Goal: Information Seeking & Learning: Check status

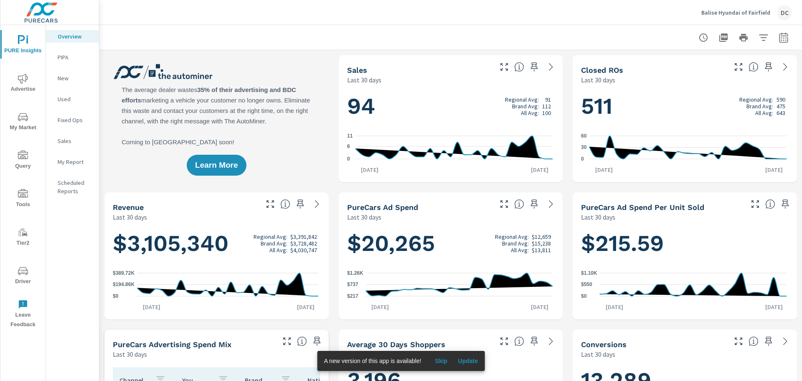
click at [782, 14] on div "DC" at bounding box center [784, 12] width 15 height 15
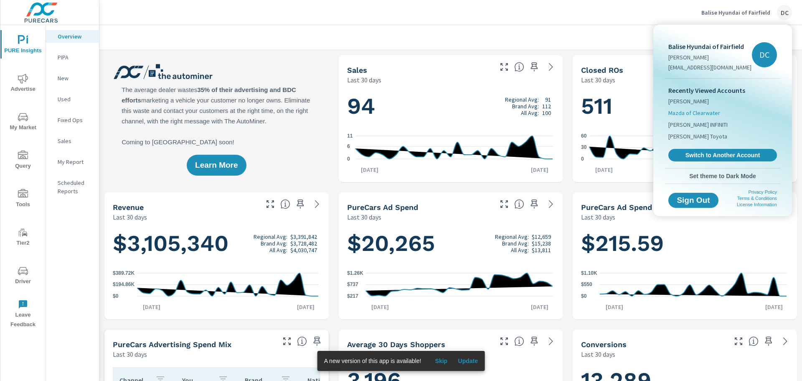
click at [701, 113] on span "Mazda of Clearwater" at bounding box center [695, 113] width 52 height 8
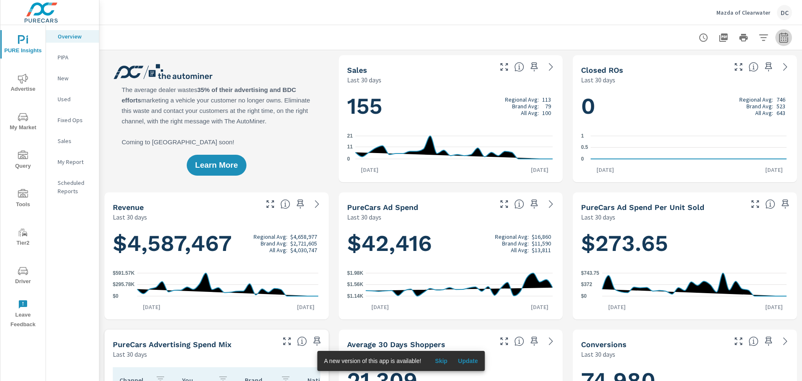
click at [782, 39] on icon "button" at bounding box center [784, 38] width 10 height 10
select select "Last 30 days"
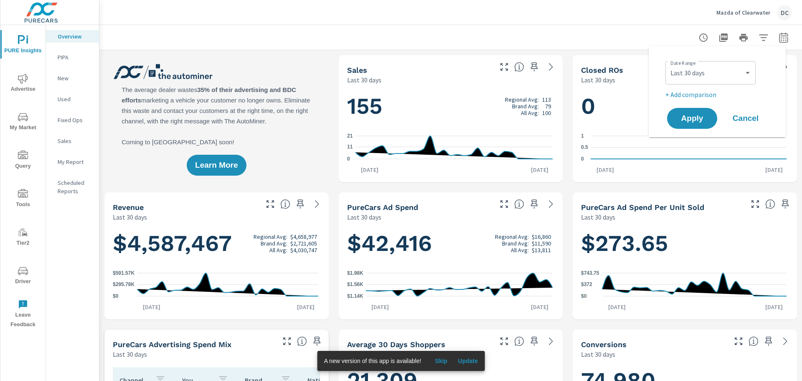
click at [706, 95] on p "+ Add comparison" at bounding box center [719, 94] width 107 height 10
select select "Previous period"
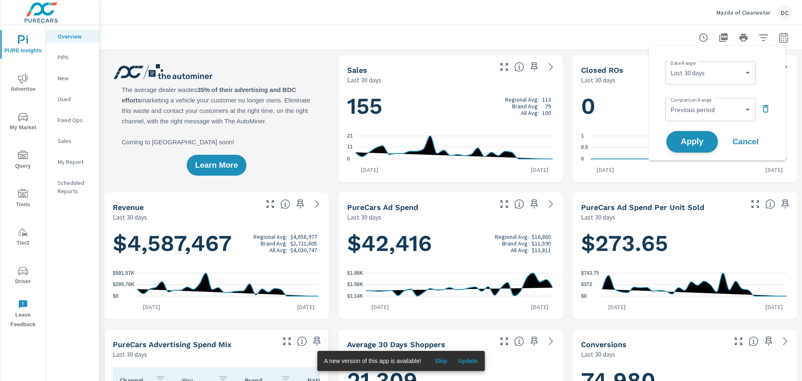
click at [699, 138] on span "Apply" at bounding box center [692, 142] width 34 height 8
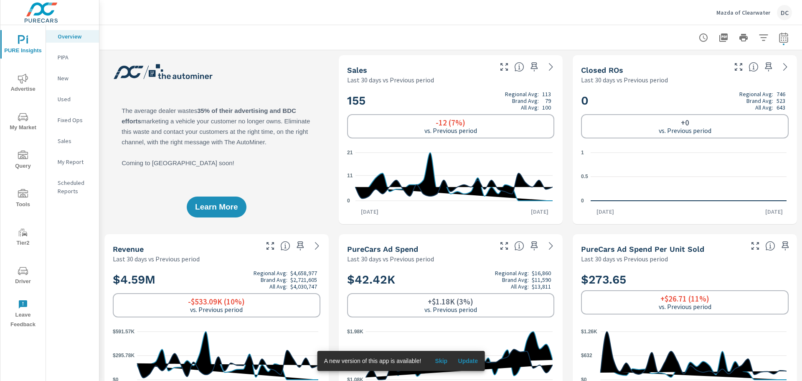
click at [446, 360] on span "Skip" at bounding box center [441, 361] width 20 height 8
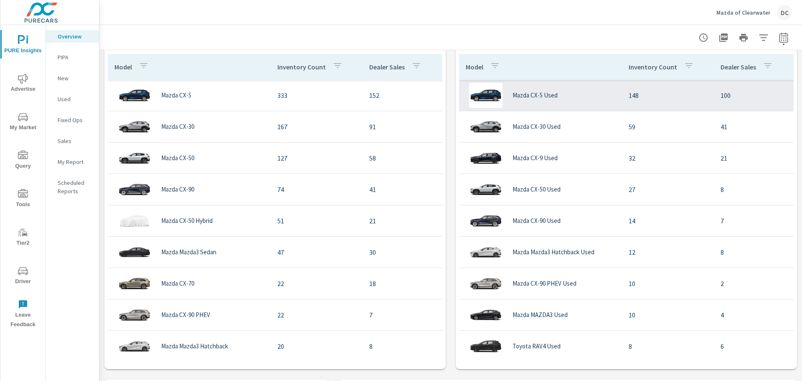
scroll to position [752, 0]
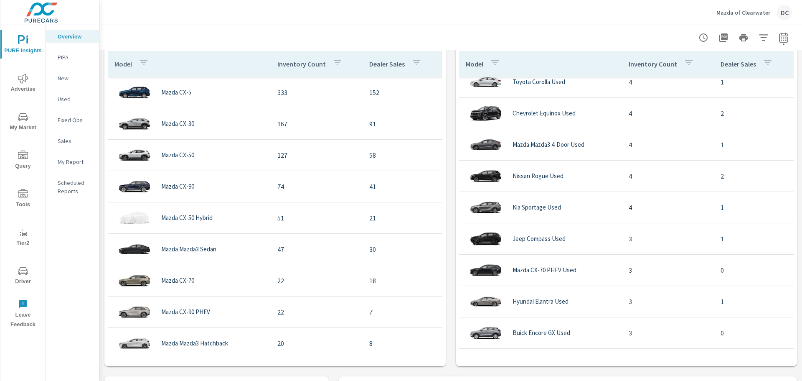
scroll to position [669, 0]
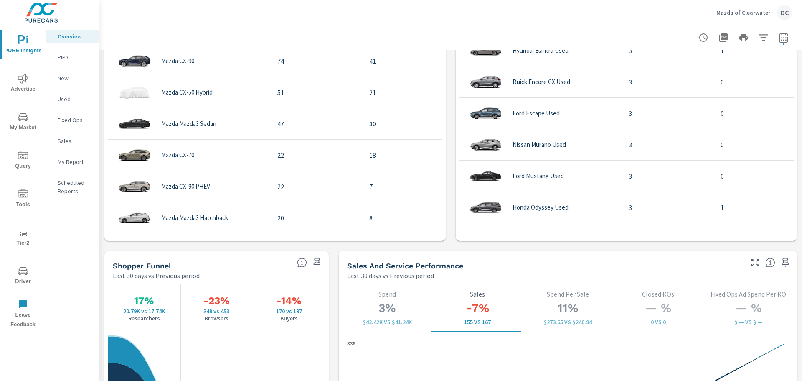
scroll to position [1087, 0]
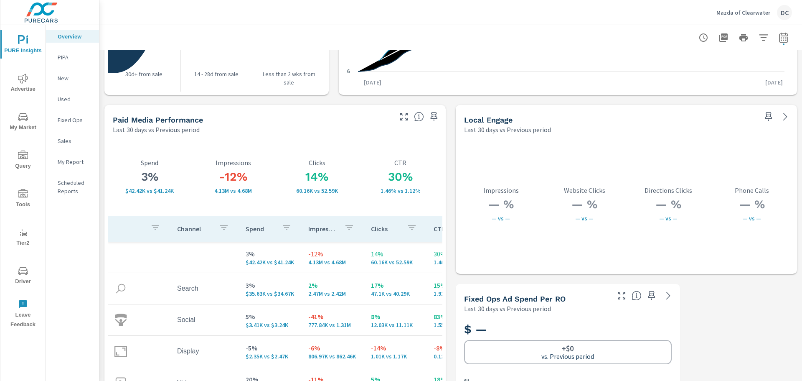
scroll to position [1458, 0]
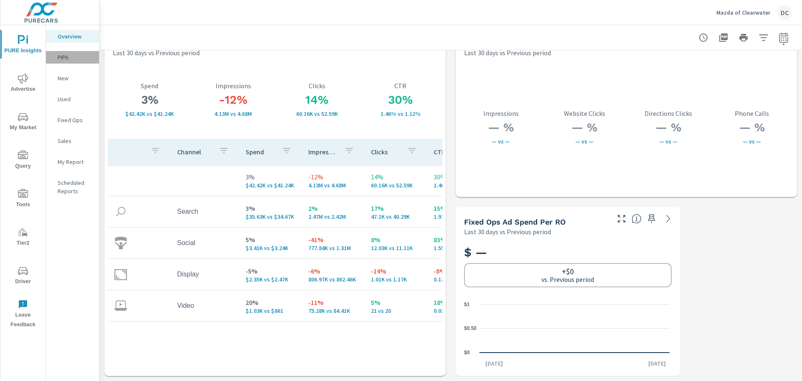
click at [73, 54] on p "PIPA" at bounding box center [75, 57] width 35 height 8
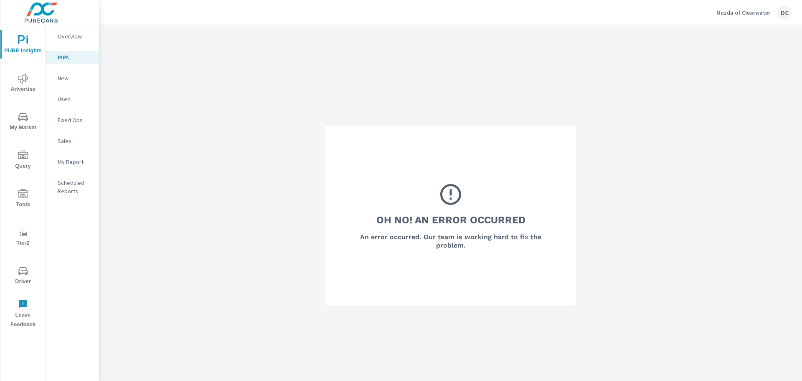
click at [69, 79] on p "New" at bounding box center [75, 78] width 35 height 8
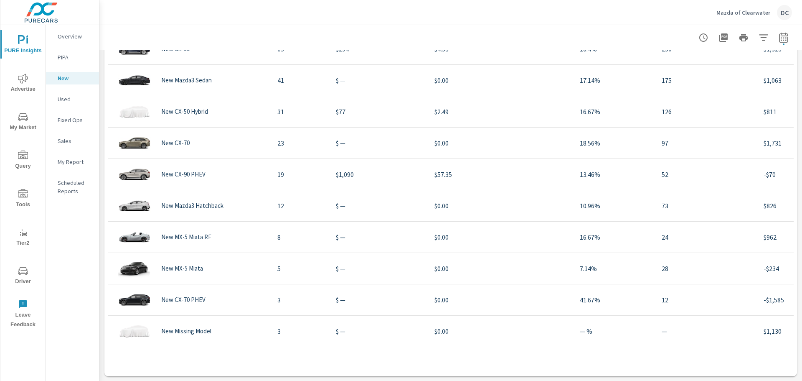
scroll to position [922, 0]
click at [20, 85] on span "Advertise" at bounding box center [23, 84] width 40 height 20
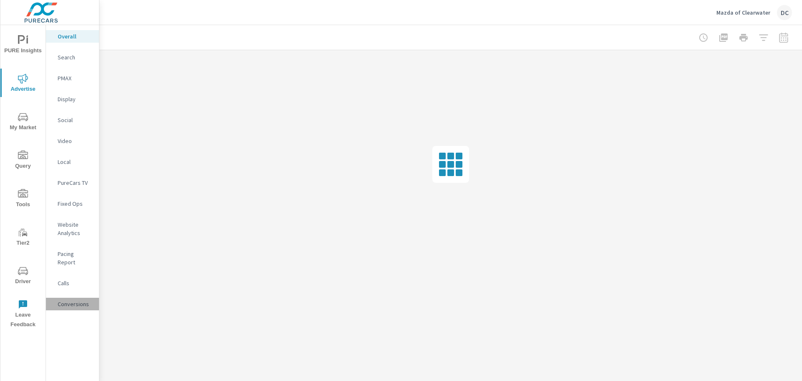
click at [74, 300] on p "Conversions" at bounding box center [75, 304] width 35 height 8
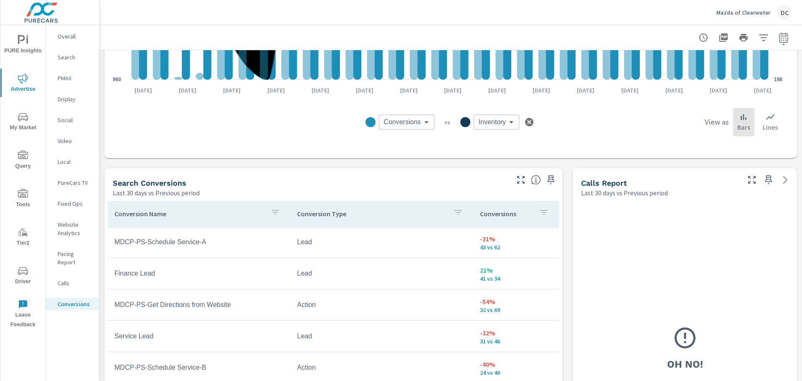
scroll to position [376, 0]
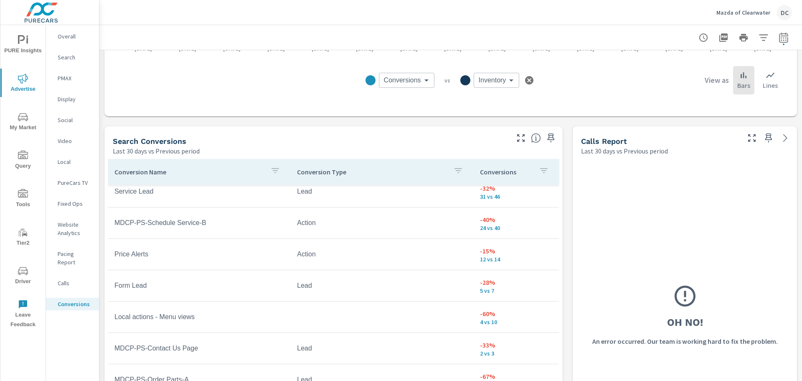
scroll to position [511, 0]
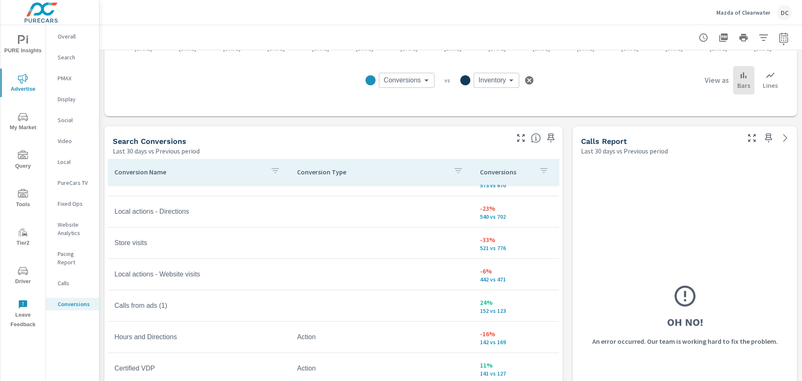
scroll to position [0, 0]
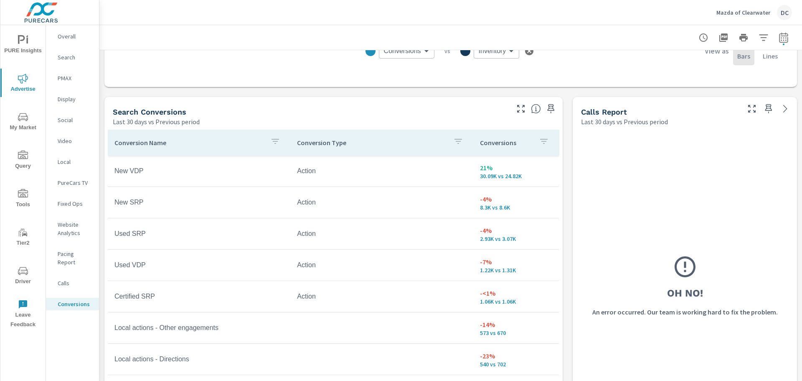
scroll to position [418, 0]
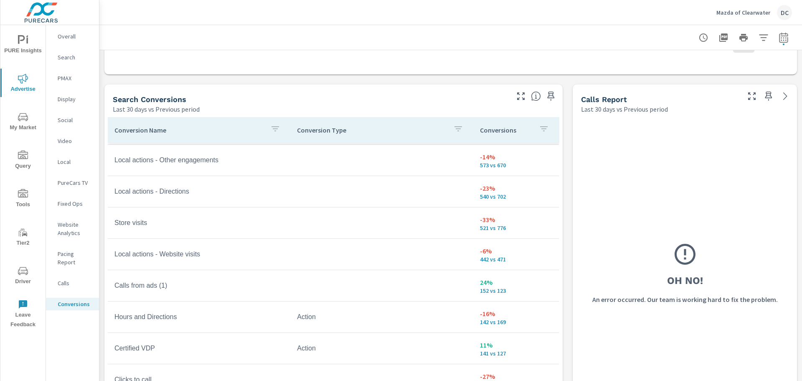
scroll to position [209, 0]
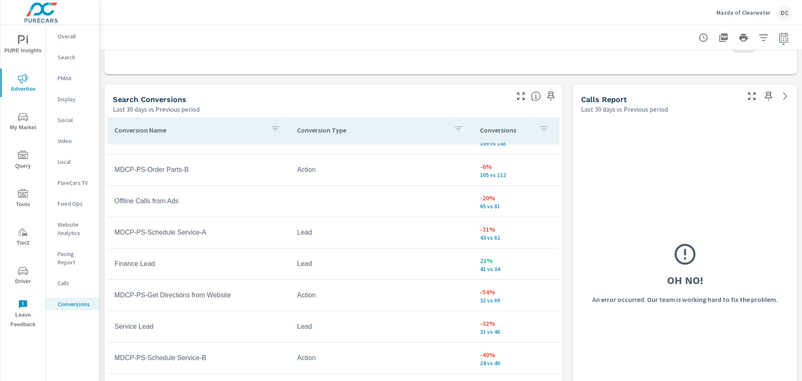
scroll to position [460, 0]
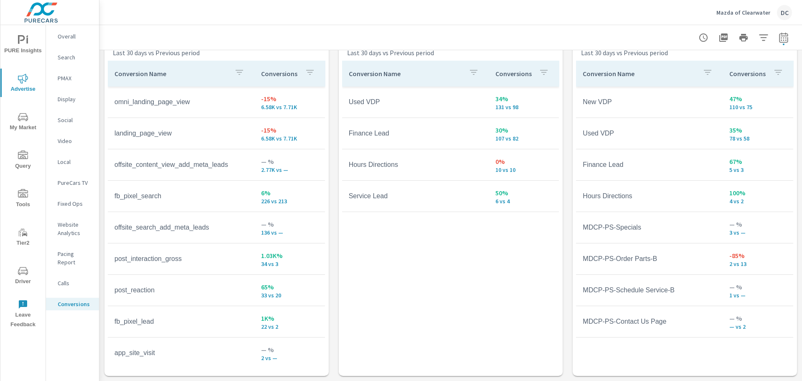
scroll to position [104, 0]
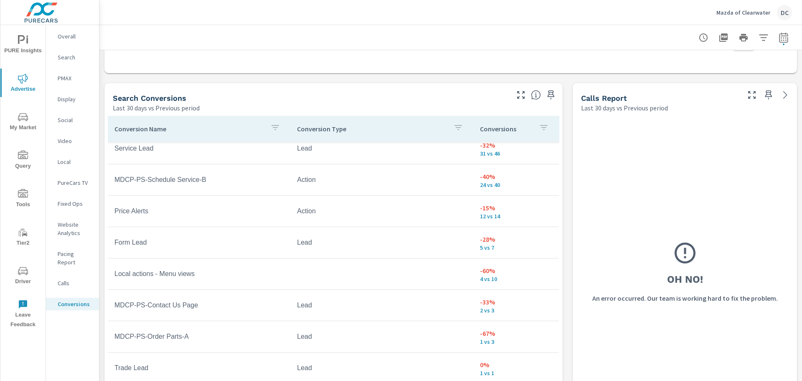
scroll to position [414, 0]
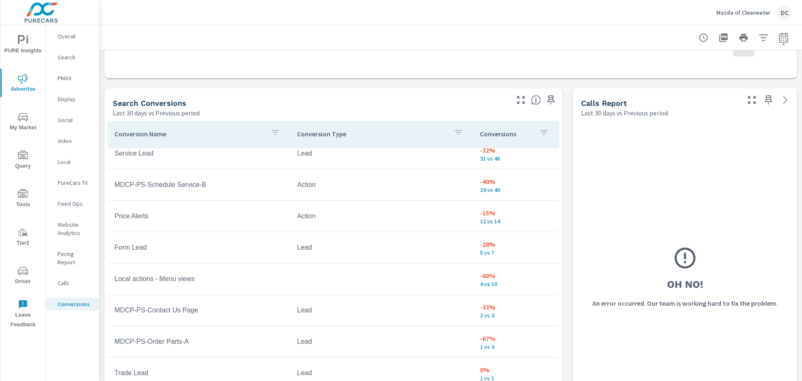
click at [71, 277] on div "Calls" at bounding box center [72, 283] width 53 height 13
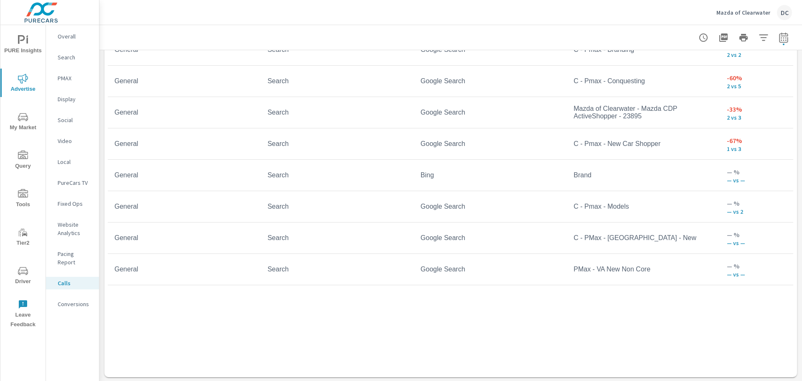
scroll to position [743, 0]
click at [79, 231] on p "Website Analytics" at bounding box center [75, 228] width 35 height 17
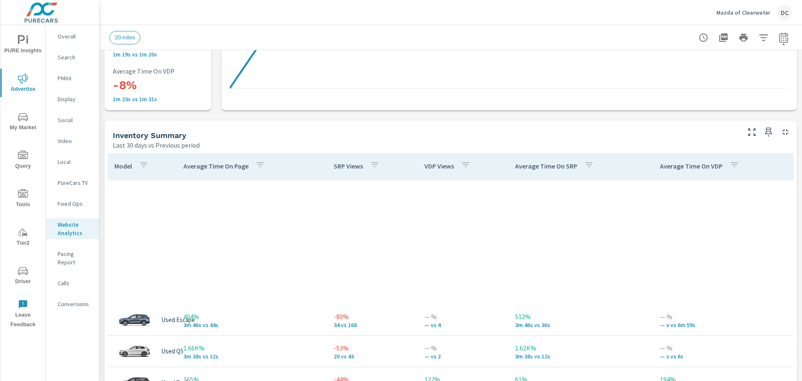
scroll to position [282, 0]
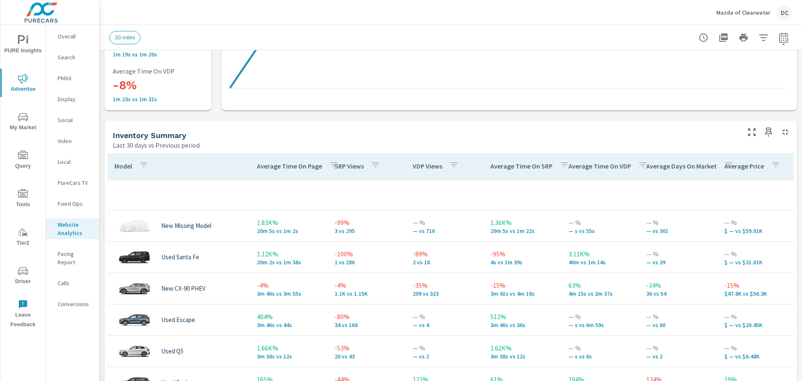
click at [419, 166] on p "VDP Views" at bounding box center [428, 166] width 30 height 8
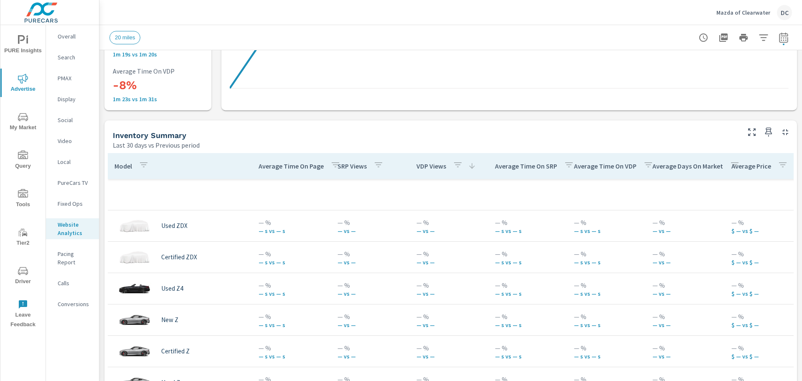
click at [419, 166] on p "VDP Views" at bounding box center [432, 166] width 30 height 8
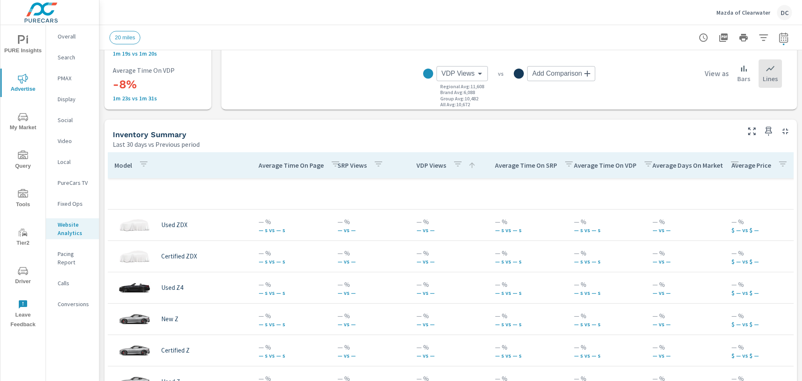
scroll to position [293, 0]
click at [433, 166] on p "VDP Views" at bounding box center [432, 166] width 30 height 8
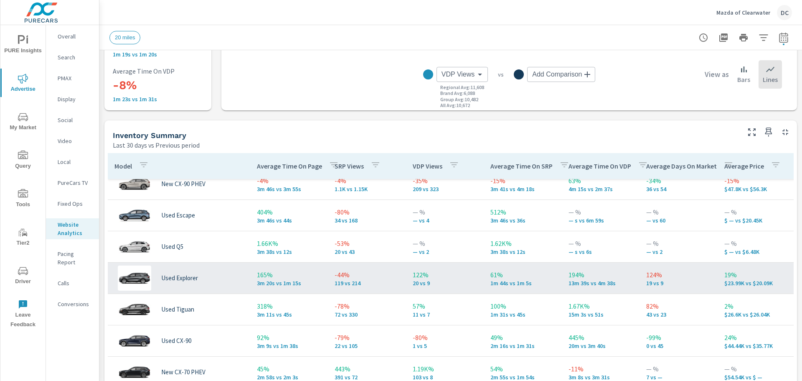
scroll to position [167, 0]
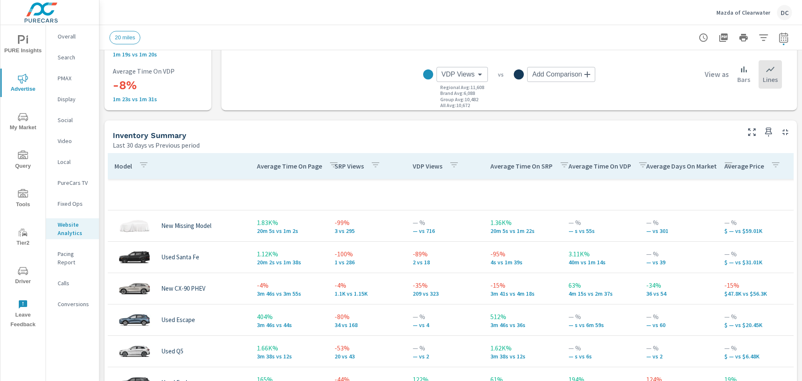
click at [354, 171] on div "SRP Views" at bounding box center [359, 165] width 49 height 19
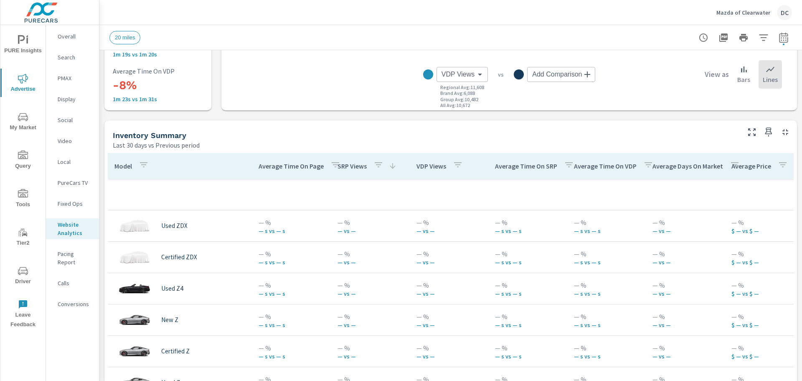
click at [354, 171] on div "SRP Views" at bounding box center [367, 165] width 59 height 19
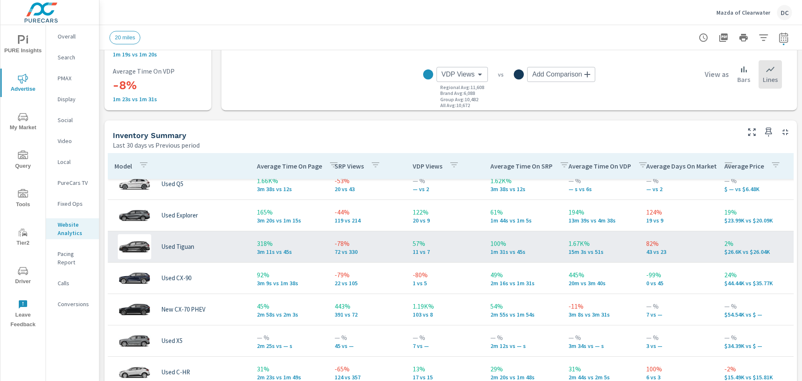
scroll to position [251, 0]
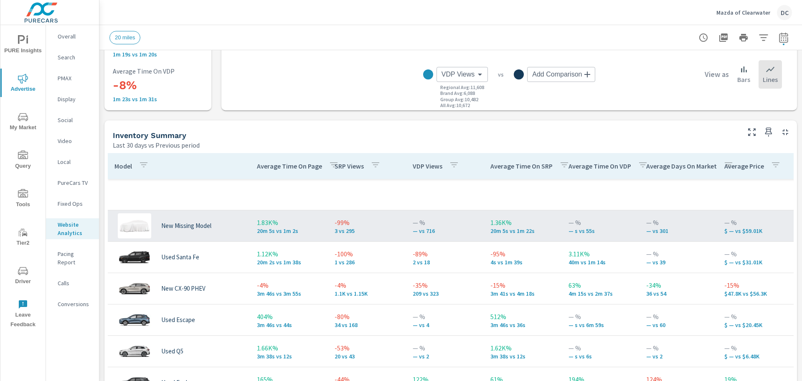
scroll to position [84, 0]
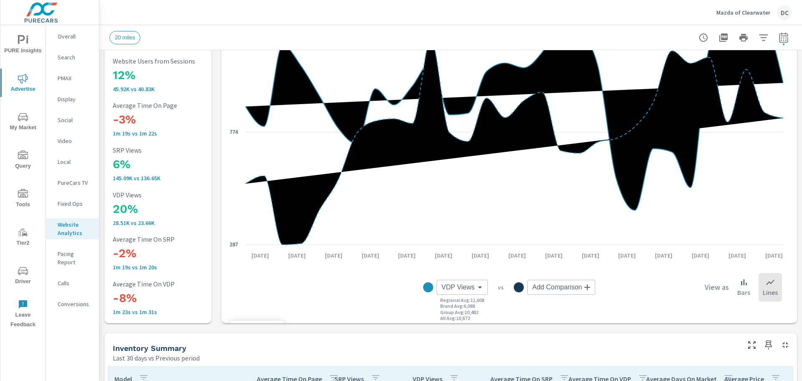
scroll to position [84, 0]
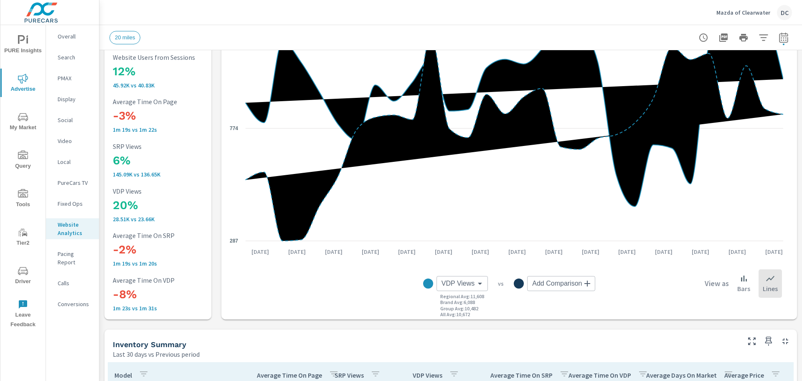
click at [458, 283] on body "PURE Insights Advertise My Market Query Tools Tier2 Driver Leave Feedback Overa…" at bounding box center [401, 190] width 802 height 381
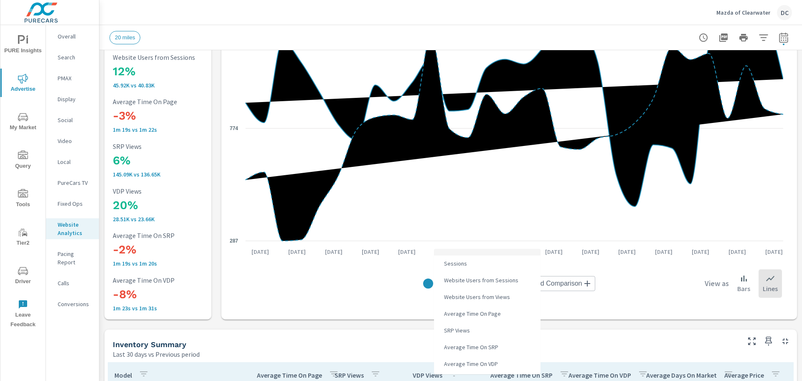
scroll to position [0, 0]
click at [481, 264] on li "Sessions" at bounding box center [487, 263] width 107 height 17
type input "Sessions"
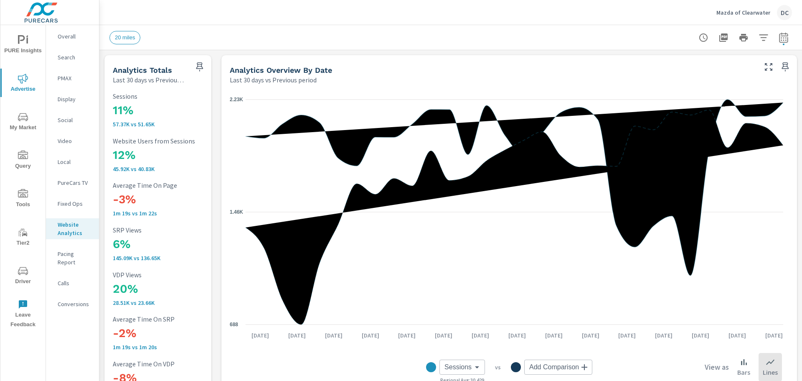
click at [568, 362] on body "PURE Insights Advertise My Market Query Tools Tier2 Driver Leave Feedback Overa…" at bounding box center [401, 190] width 802 height 381
click at [559, 328] on li "VDP Views" at bounding box center [572, 330] width 107 height 17
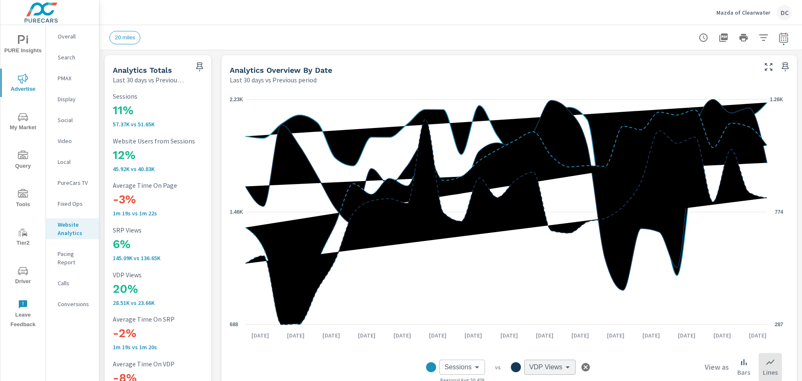
type input "VDP Views"
click at [733, 359] on div "Bars" at bounding box center [743, 367] width 21 height 28
